Goal: Task Accomplishment & Management: Use online tool/utility

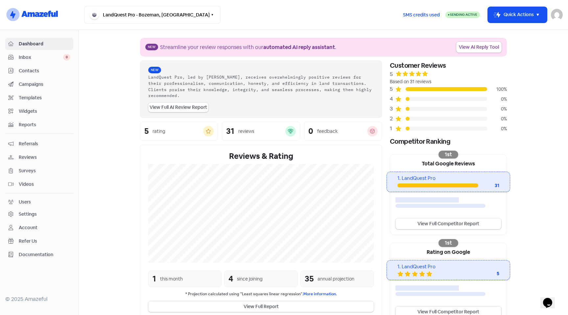
scroll to position [83, 0]
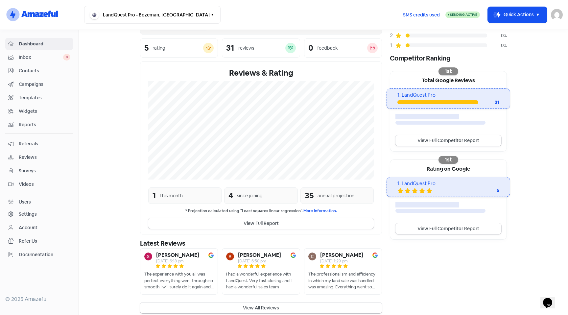
click at [190, 263] on div at bounding box center [182, 266] width 54 height 6
